Goal: Transaction & Acquisition: Purchase product/service

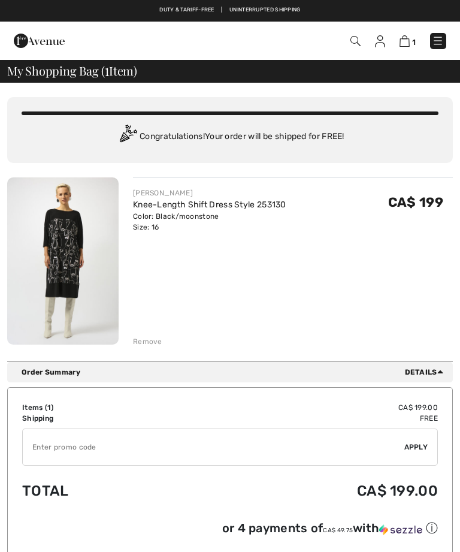
click at [100, 261] on img at bounding box center [63, 260] width 112 height 167
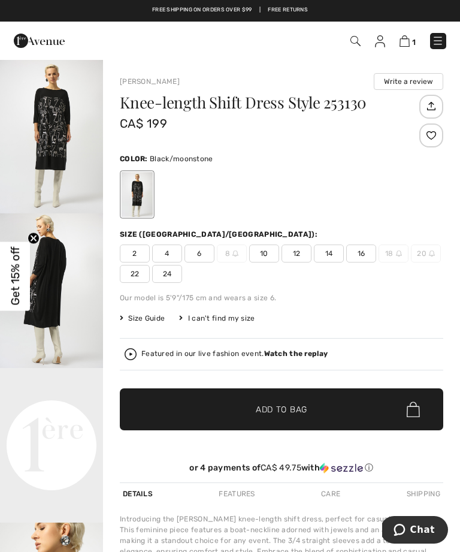
click at [365, 257] on span "16" at bounding box center [362, 254] width 30 height 18
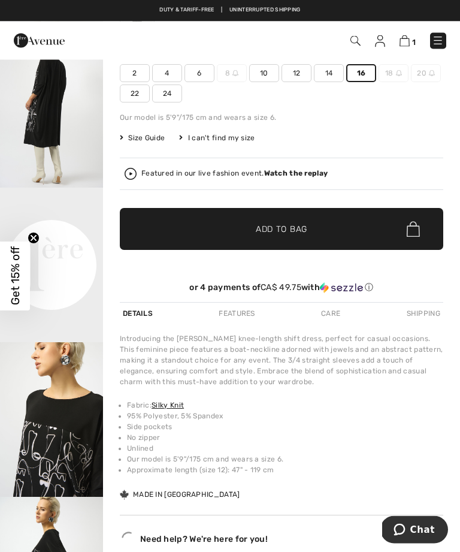
scroll to position [185, 0]
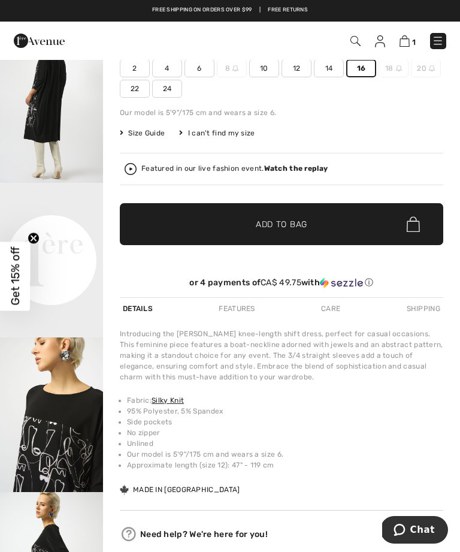
click at [410, 41] on img at bounding box center [405, 40] width 10 height 11
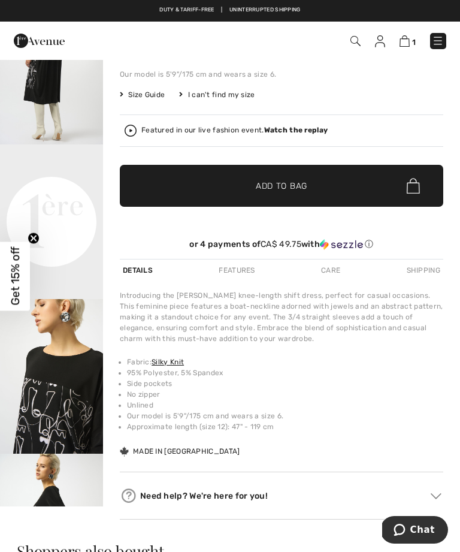
click at [438, 39] on img at bounding box center [438, 41] width 12 height 12
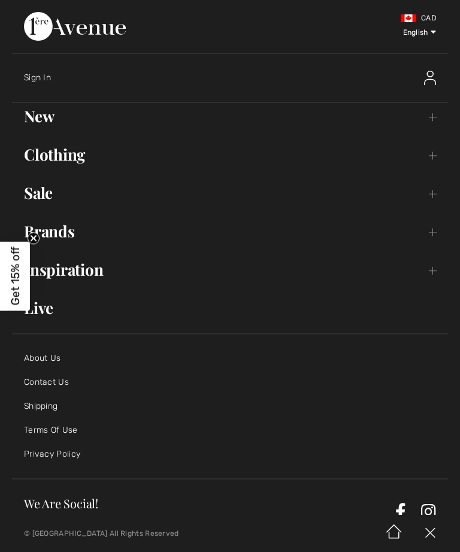
click at [77, 157] on link "Clothing Toggle submenu" at bounding box center [230, 155] width 436 height 26
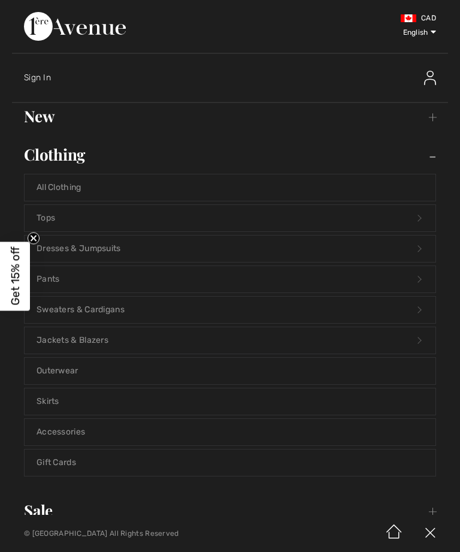
click at [60, 504] on link "Sale Toggle submenu" at bounding box center [230, 511] width 436 height 26
click at [55, 508] on link "Sale Toggle submenu" at bounding box center [230, 511] width 436 height 26
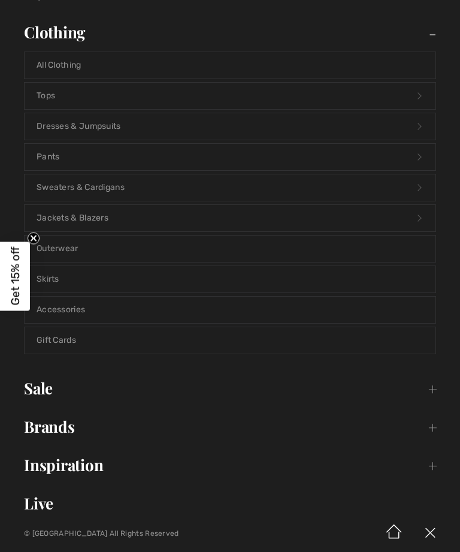
scroll to position [121, 0]
click at [56, 390] on link "Sale Toggle submenu" at bounding box center [230, 390] width 436 height 26
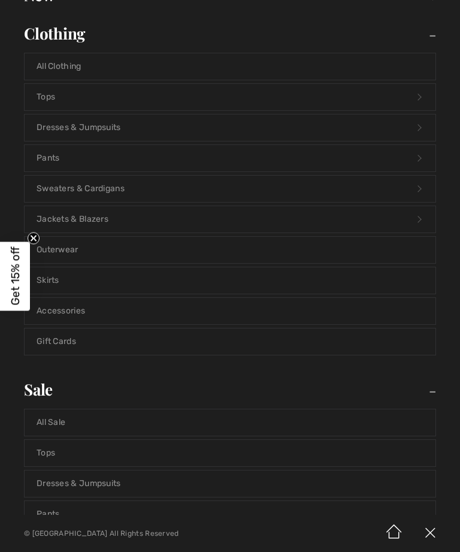
click at [82, 426] on link "All Sale" at bounding box center [230, 423] width 411 height 26
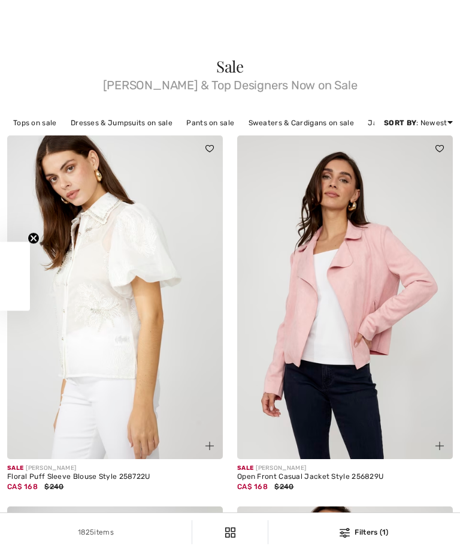
checkbox input "true"
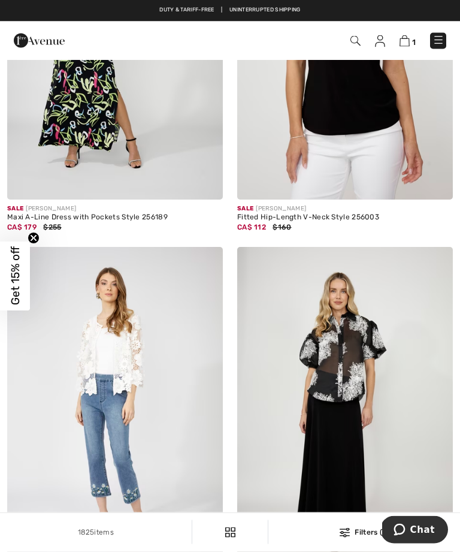
scroll to position [1392, 0]
click at [439, 37] on img at bounding box center [439, 41] width 12 height 12
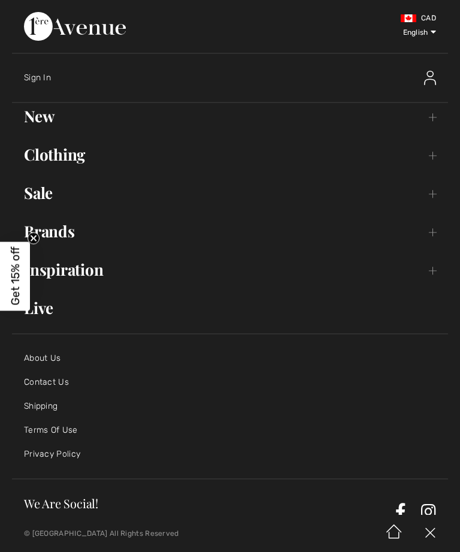
click at [67, 195] on link "Sale Toggle submenu" at bounding box center [230, 193] width 436 height 26
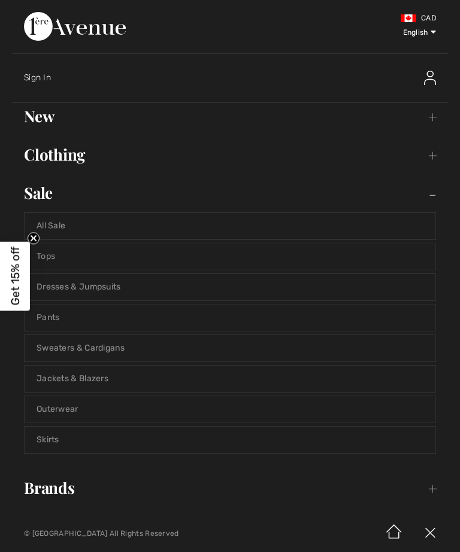
click at [98, 439] on link "Skirts" at bounding box center [230, 440] width 411 height 26
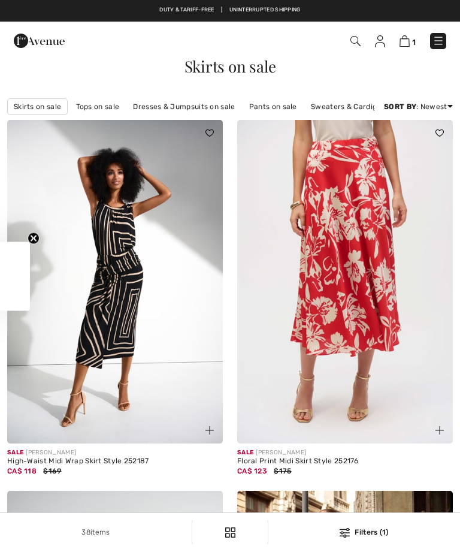
checkbox input "true"
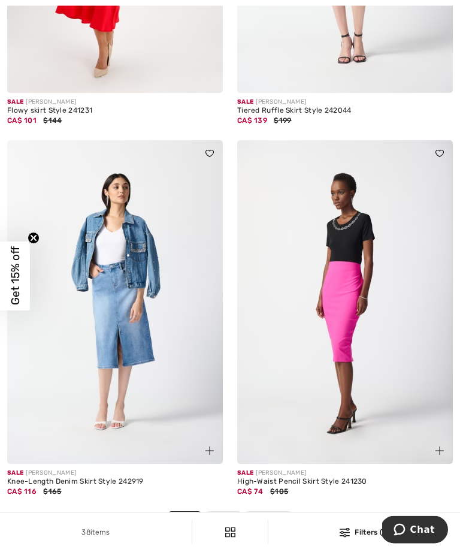
scroll to position [6660, 0]
click at [273, 514] on span "Next" at bounding box center [269, 519] width 16 height 11
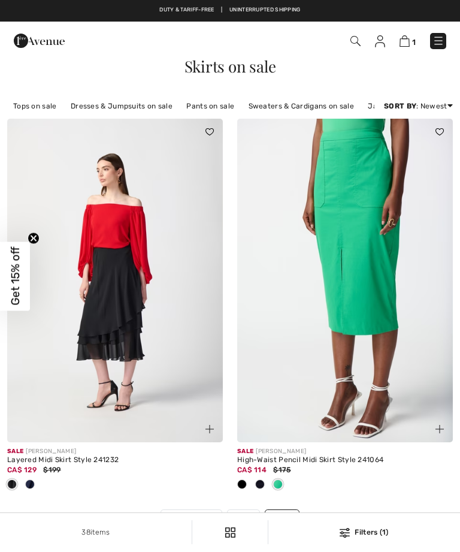
checkbox input "true"
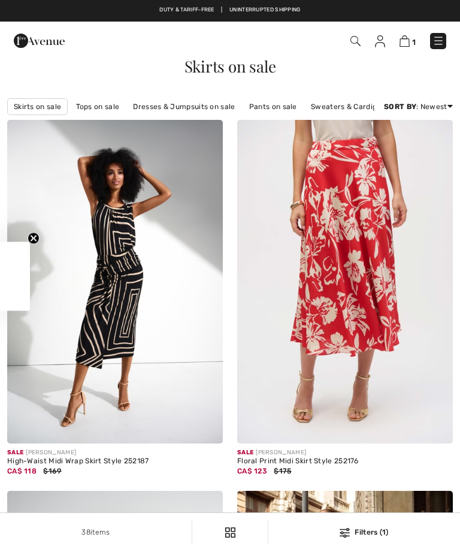
checkbox input "true"
click at [442, 43] on img at bounding box center [439, 41] width 12 height 12
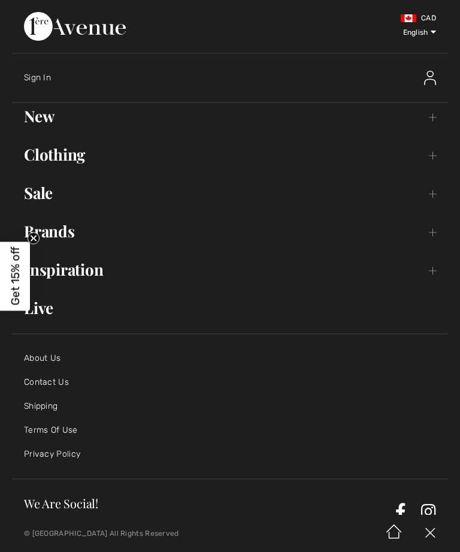
click at [82, 159] on link "Clothing Toggle submenu" at bounding box center [230, 155] width 436 height 26
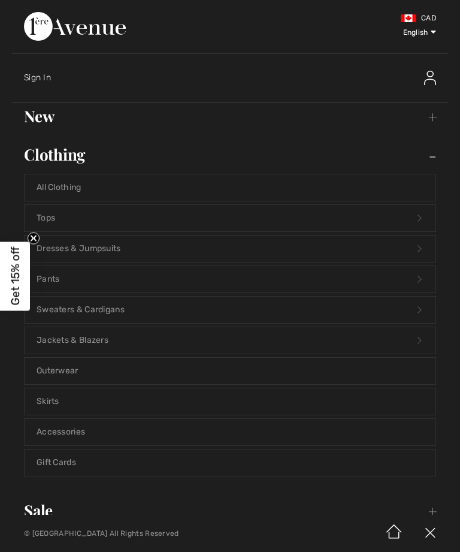
click at [79, 399] on link "Skirts" at bounding box center [230, 402] width 411 height 26
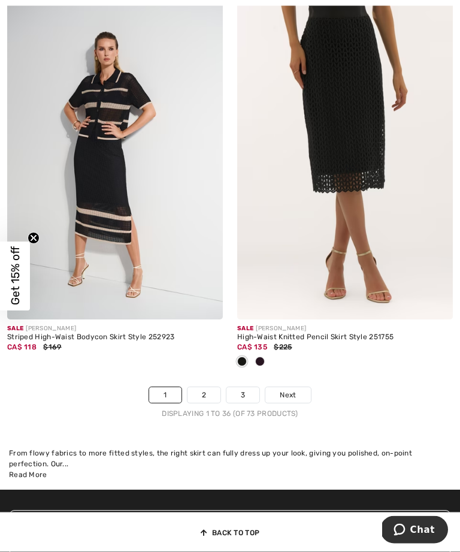
scroll to position [6835, 0]
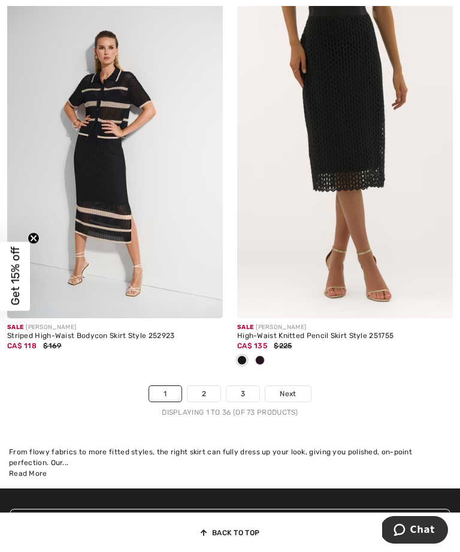
click at [294, 389] on span "Next" at bounding box center [288, 394] width 16 height 11
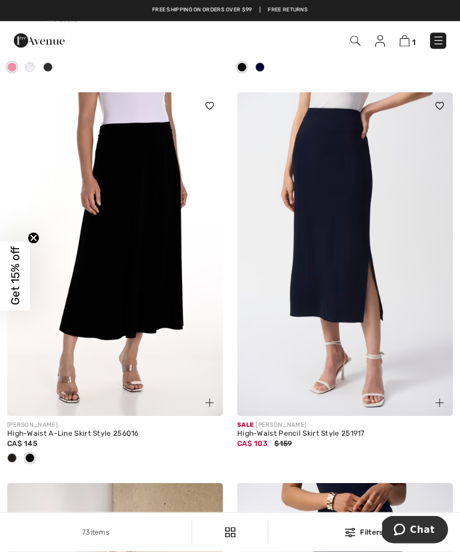
scroll to position [1209, 0]
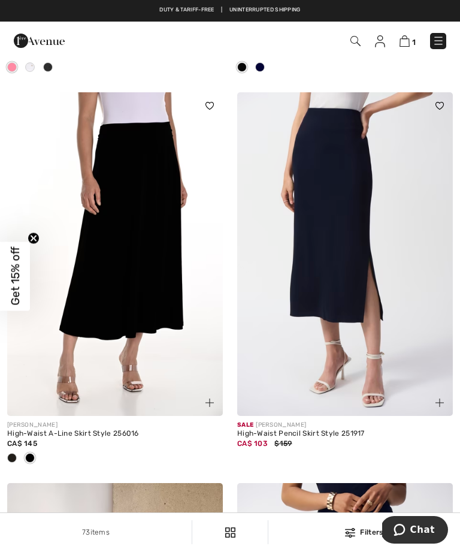
click at [441, 37] on img at bounding box center [439, 41] width 12 height 12
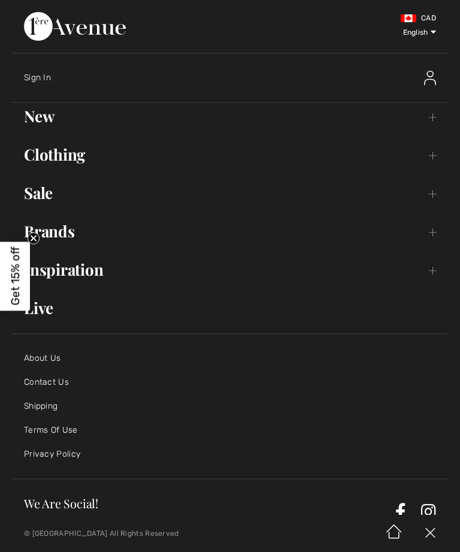
click at [90, 156] on link "Clothing Toggle submenu" at bounding box center [230, 155] width 436 height 26
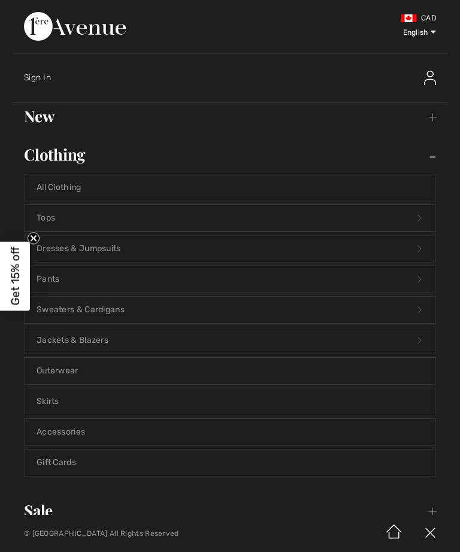
click at [135, 249] on link "Dresses & Jumpsuits Open submenu" at bounding box center [230, 249] width 411 height 26
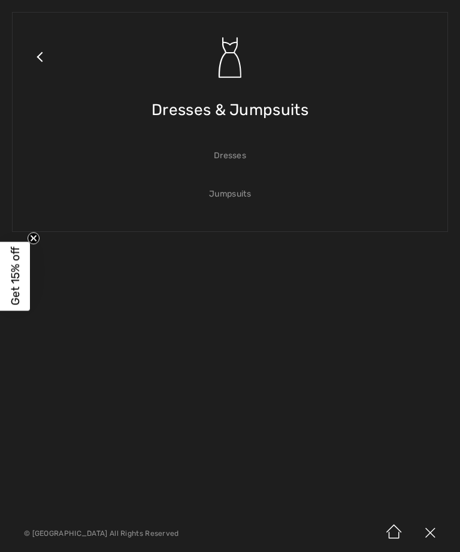
click at [242, 161] on link "Dresses" at bounding box center [230, 156] width 411 height 26
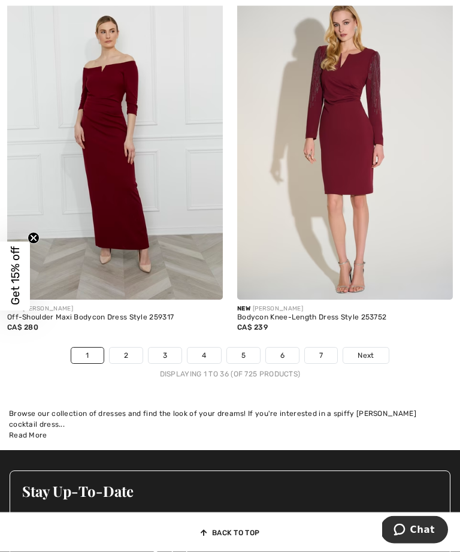
scroll to position [6792, 0]
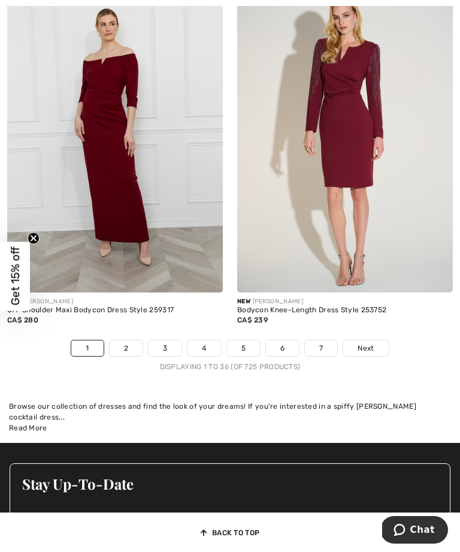
click at [132, 341] on link "2" at bounding box center [126, 349] width 33 height 16
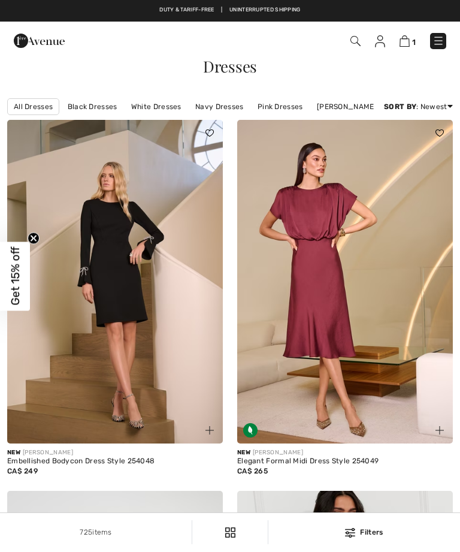
checkbox input "true"
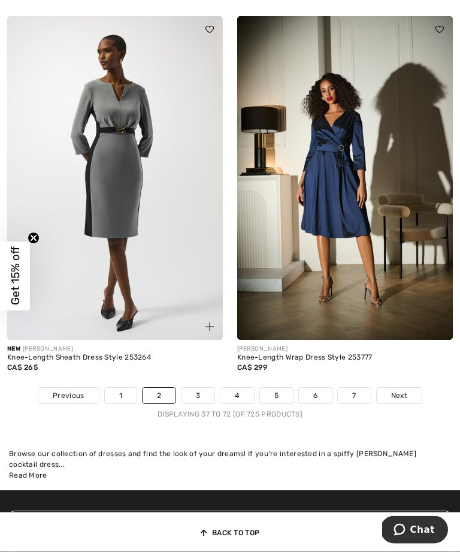
scroll to position [6745, 0]
click at [203, 388] on link "3" at bounding box center [198, 396] width 33 height 16
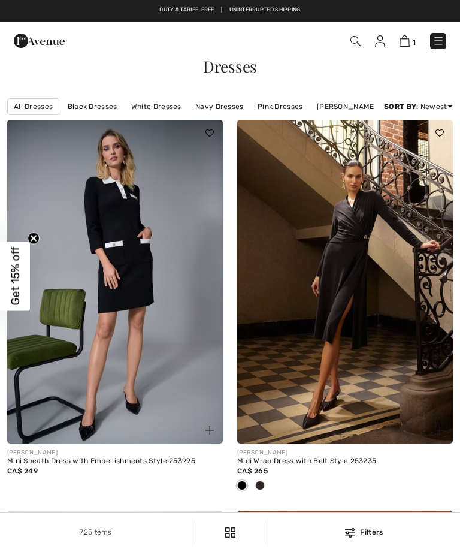
checkbox input "true"
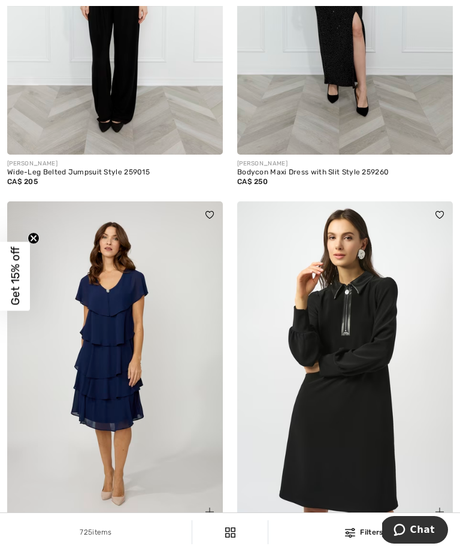
scroll to position [4286, 0]
